Goal: Task Accomplishment & Management: Manage account settings

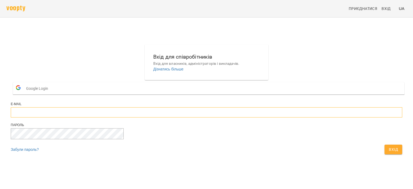
type input "**********"
click at [389, 153] on span "Вхід" at bounding box center [393, 149] width 9 height 6
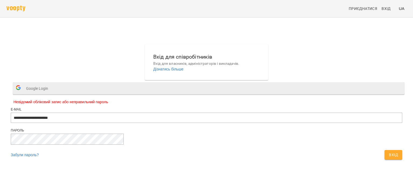
click at [226, 94] on button "Google Login" at bounding box center [208, 88] width 391 height 12
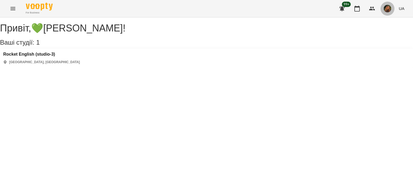
click at [386, 14] on button "button" at bounding box center [387, 9] width 14 height 14
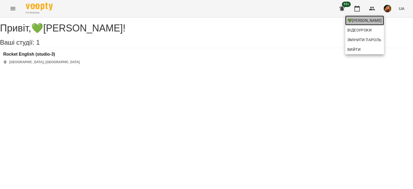
click at [378, 18] on span "💚[PERSON_NAME]" at bounding box center [364, 20] width 34 height 6
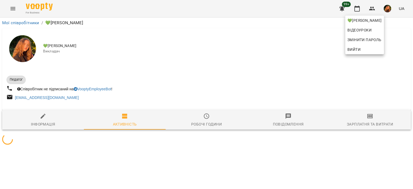
click at [298, 58] on div at bounding box center [206, 94] width 413 height 189
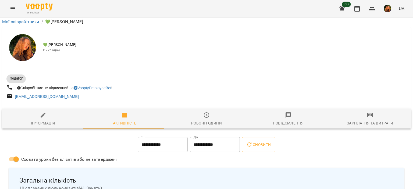
scroll to position [878, 0]
